Goal: Information Seeking & Learning: Learn about a topic

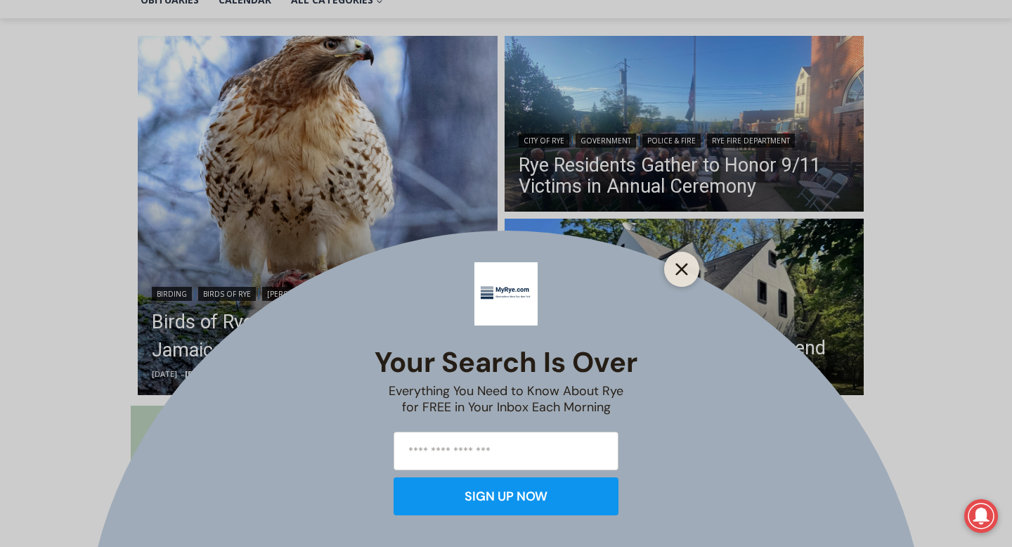
click at [687, 270] on icon "Close" at bounding box center [681, 269] width 13 height 13
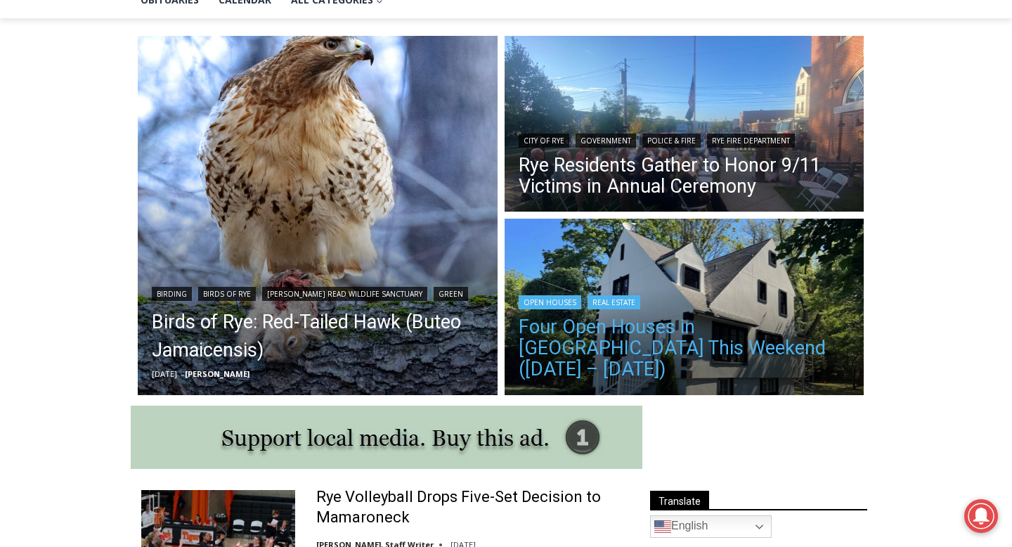
click at [660, 344] on link "Four Open Houses in [GEOGRAPHIC_DATA] This Weekend ([DATE] – [DATE])" at bounding box center [685, 347] width 332 height 63
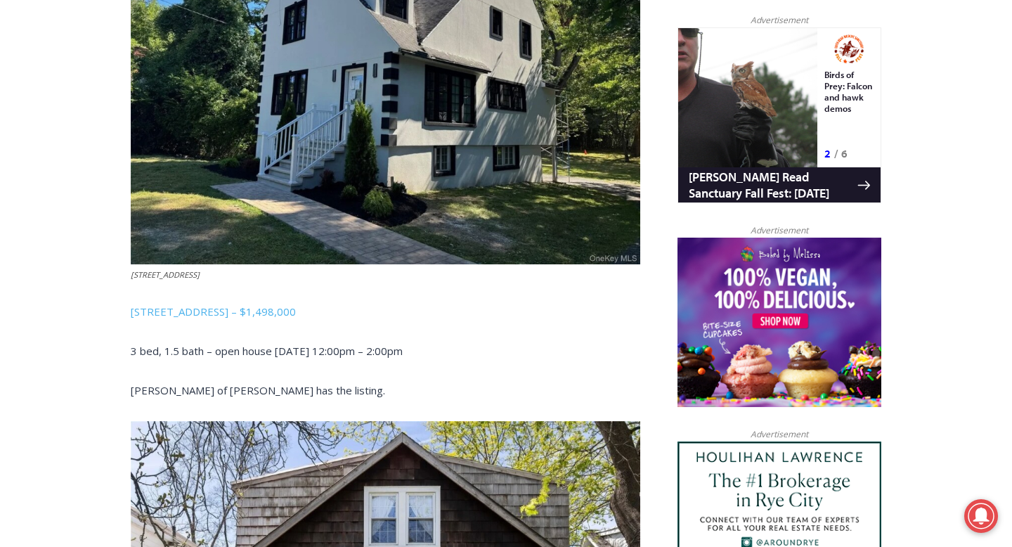
scroll to position [908, 0]
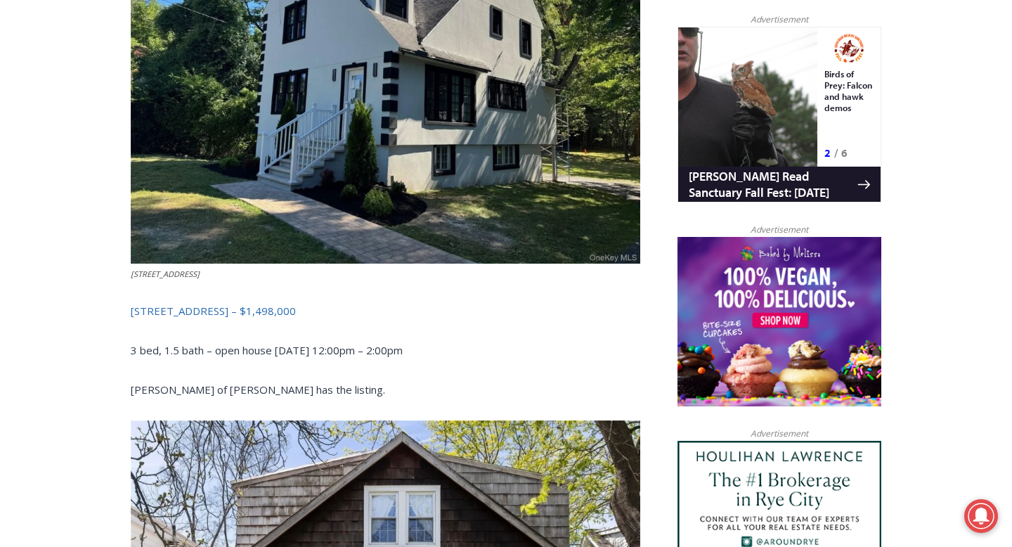
click at [212, 304] on link "[STREET_ADDRESS] – $1,498,000" at bounding box center [213, 311] width 165 height 14
